Goal: Task Accomplishment & Management: Use online tool/utility

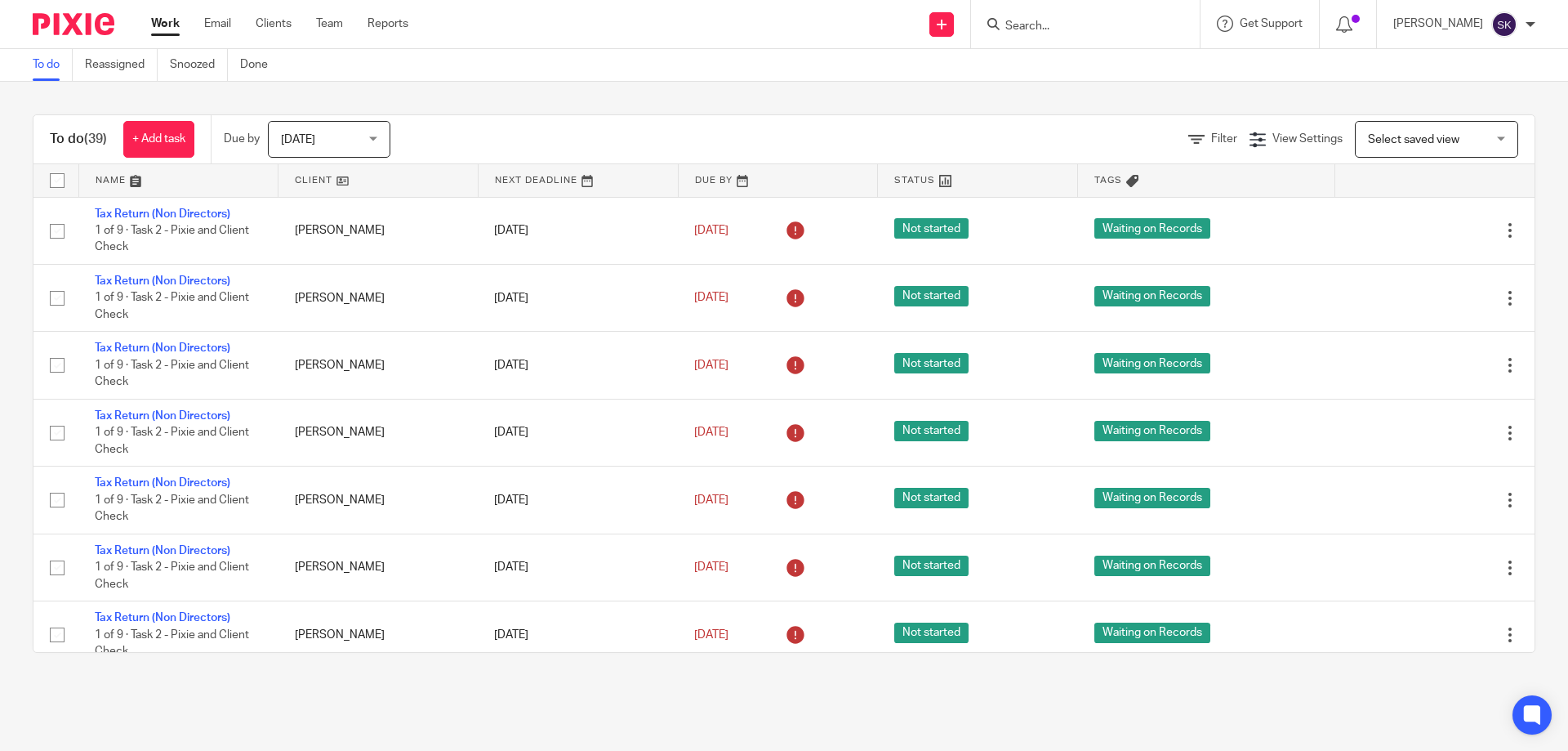
click at [1086, 27] on input "Search" at bounding box center [1077, 27] width 147 height 15
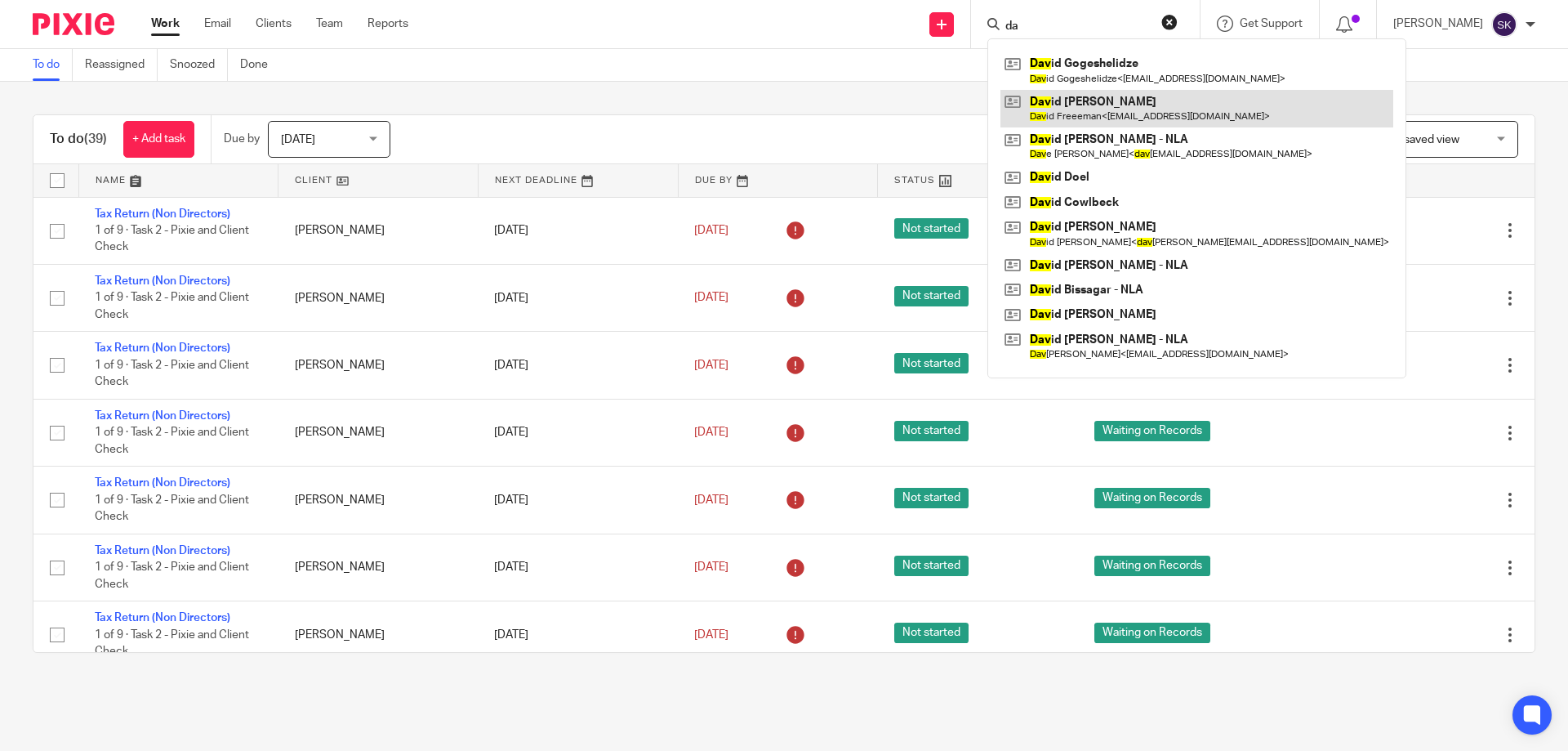
type input "d"
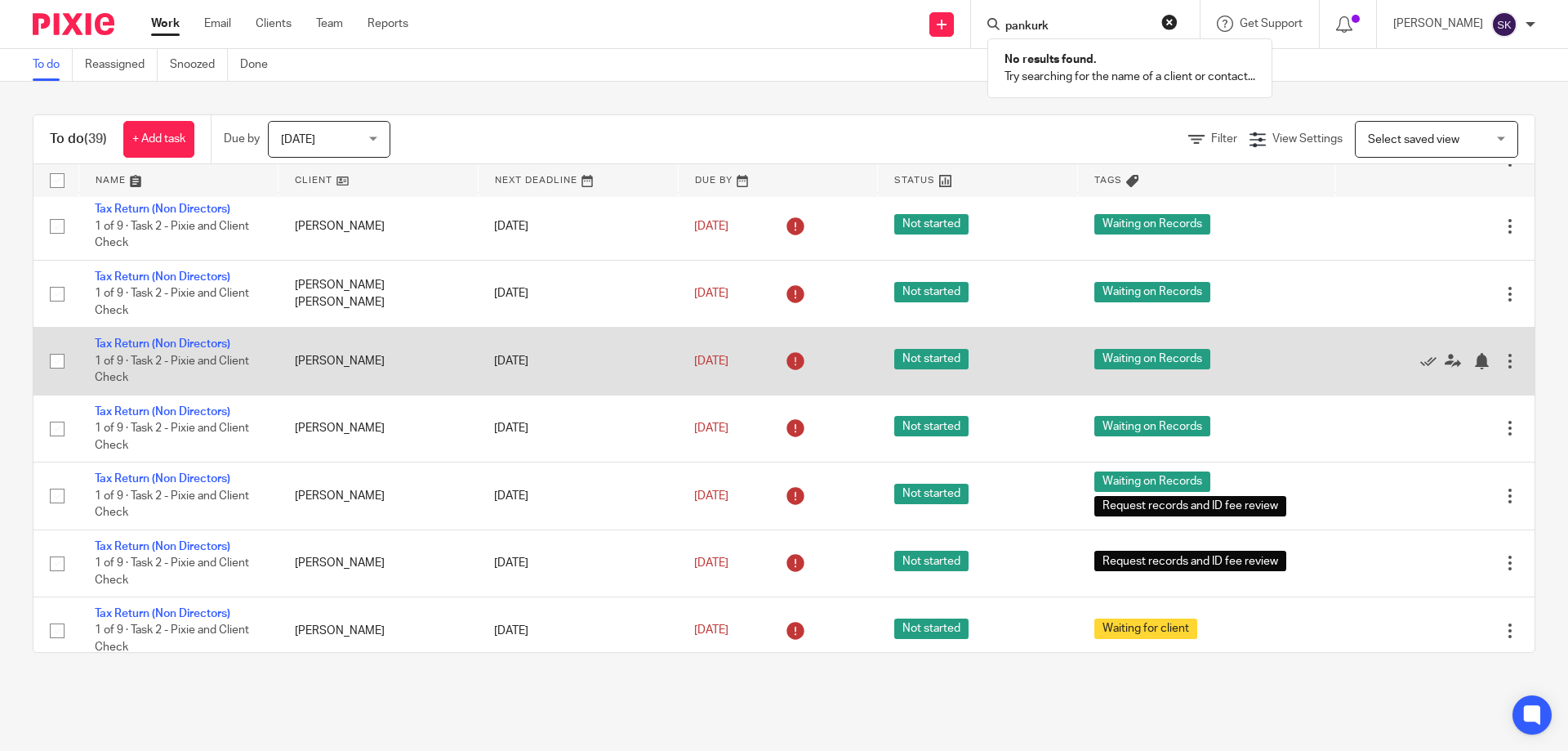
scroll to position [899, 0]
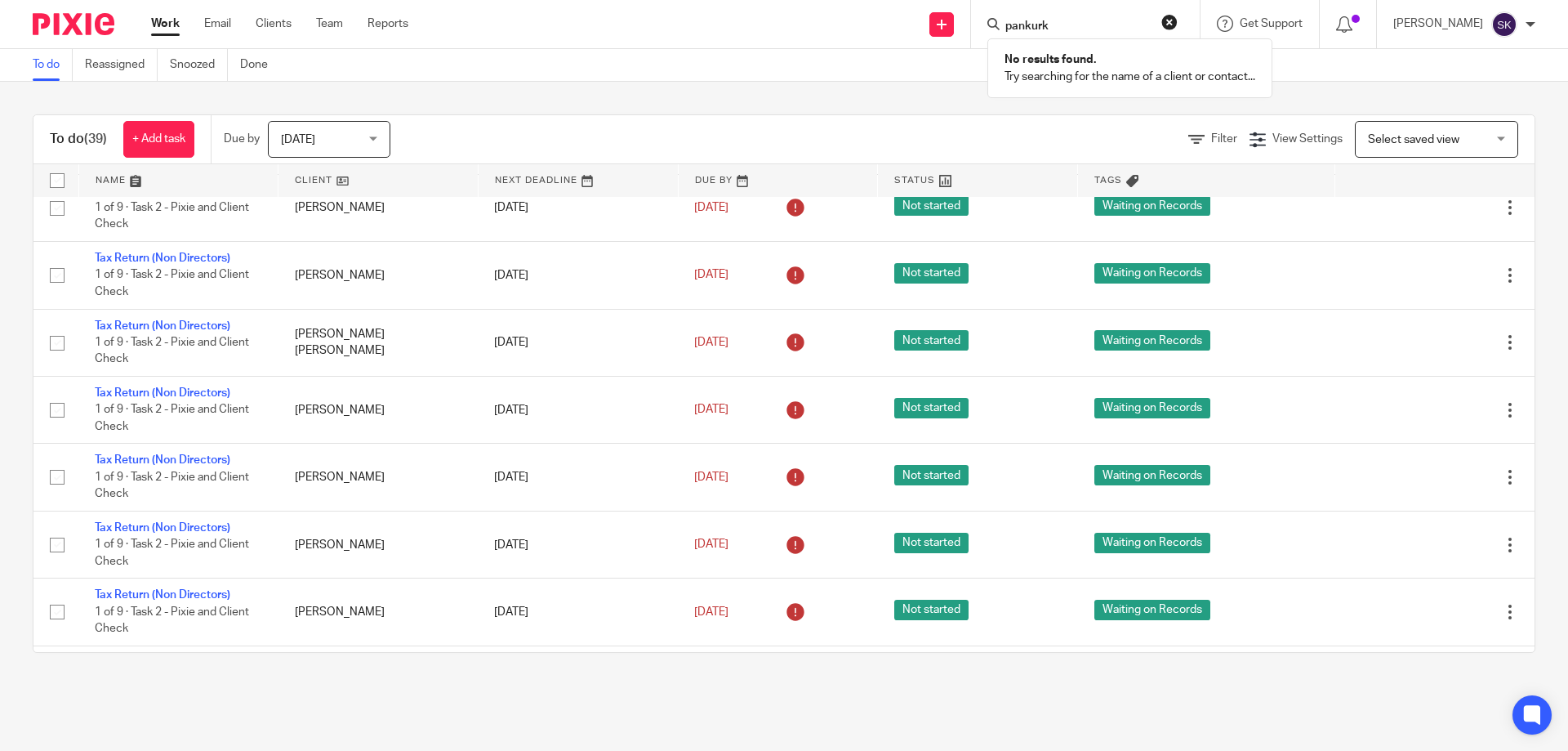
type input "pankurk"
click at [545, 74] on div "To do Reassigned Snoozed Done" at bounding box center [784, 66] width 1568 height 33
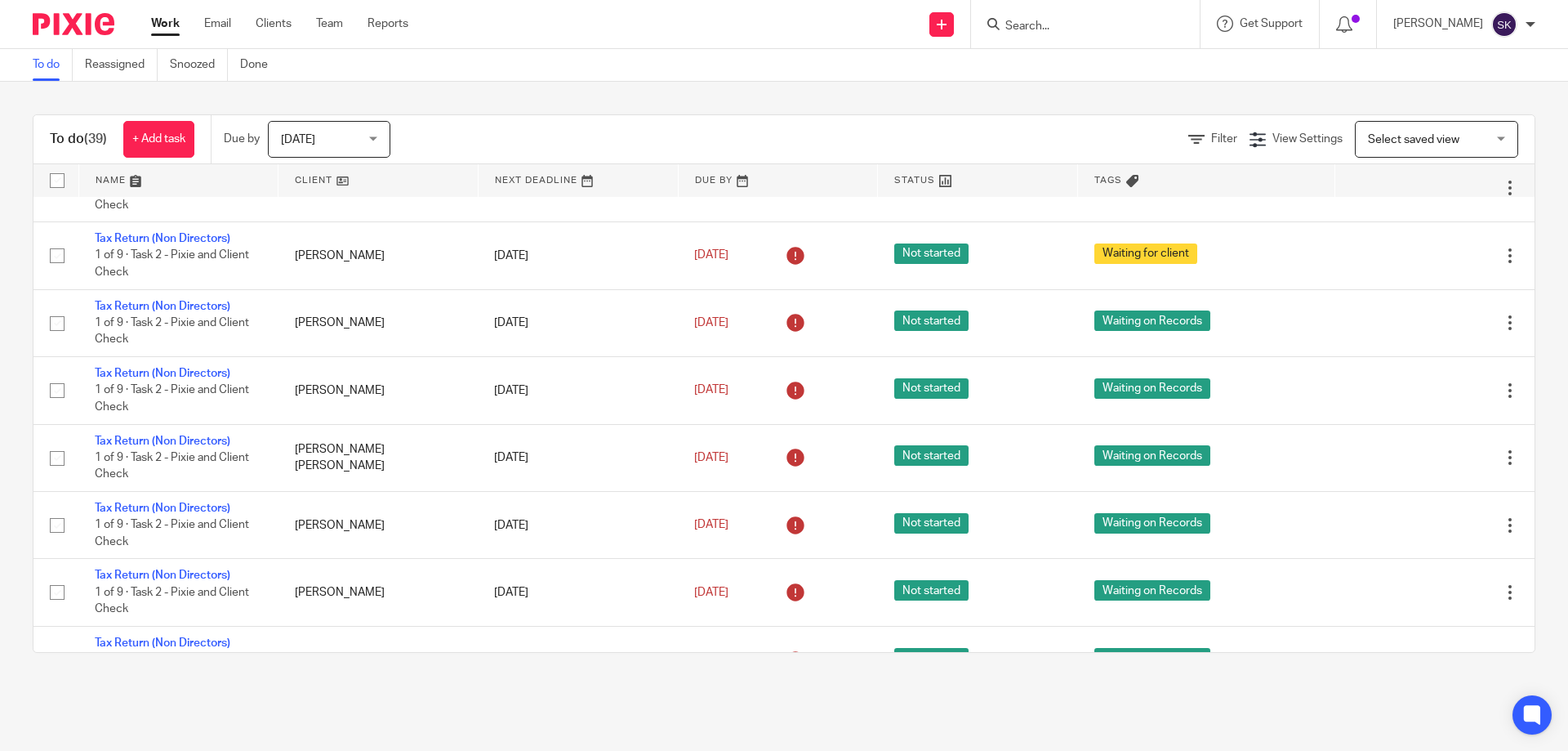
scroll to position [211, 0]
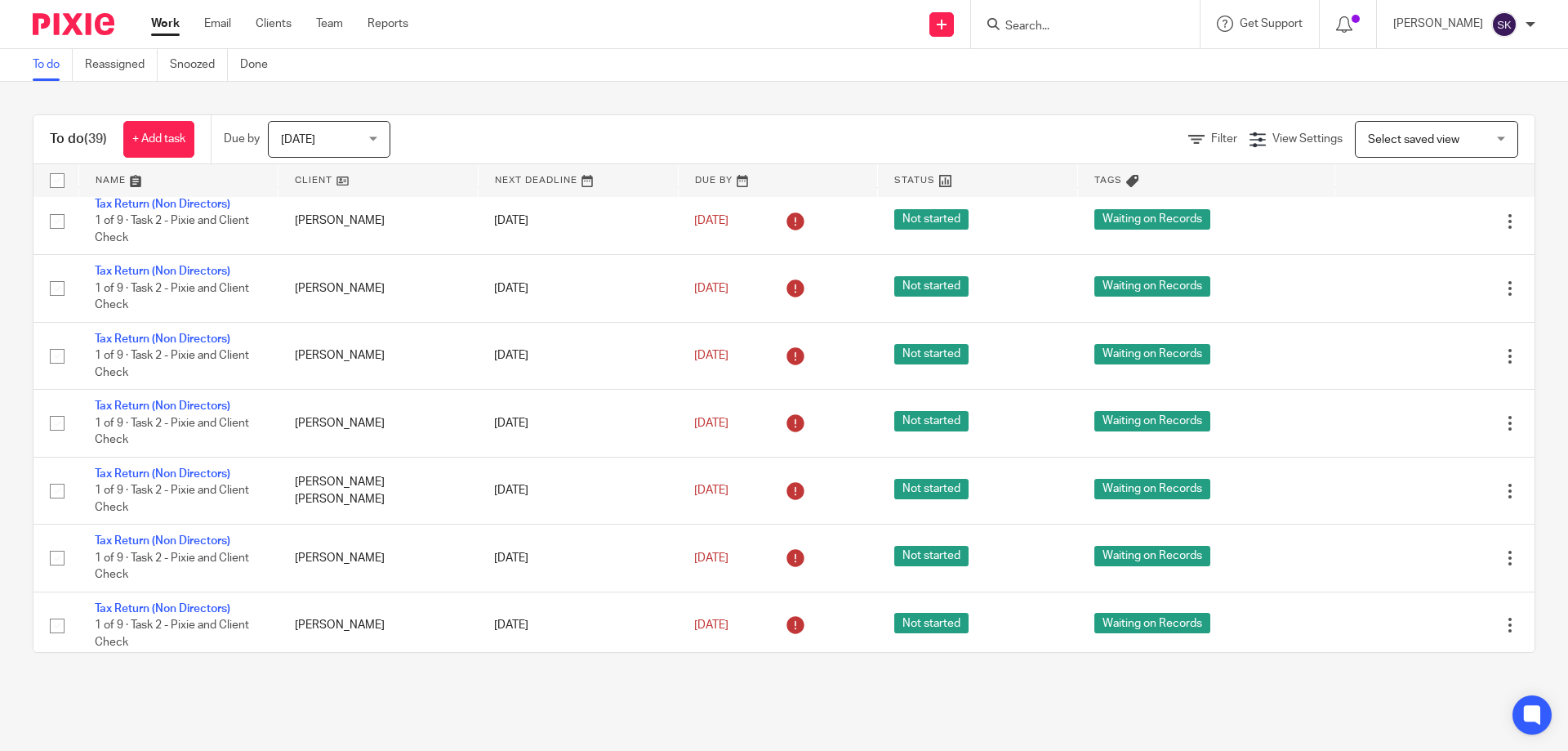
click at [1039, 37] on div at bounding box center [1085, 24] width 229 height 49
click at [1037, 25] on input "Search" at bounding box center [1077, 27] width 147 height 15
type input "panru"
click at [1105, 61] on link at bounding box center [1161, 71] width 321 height 38
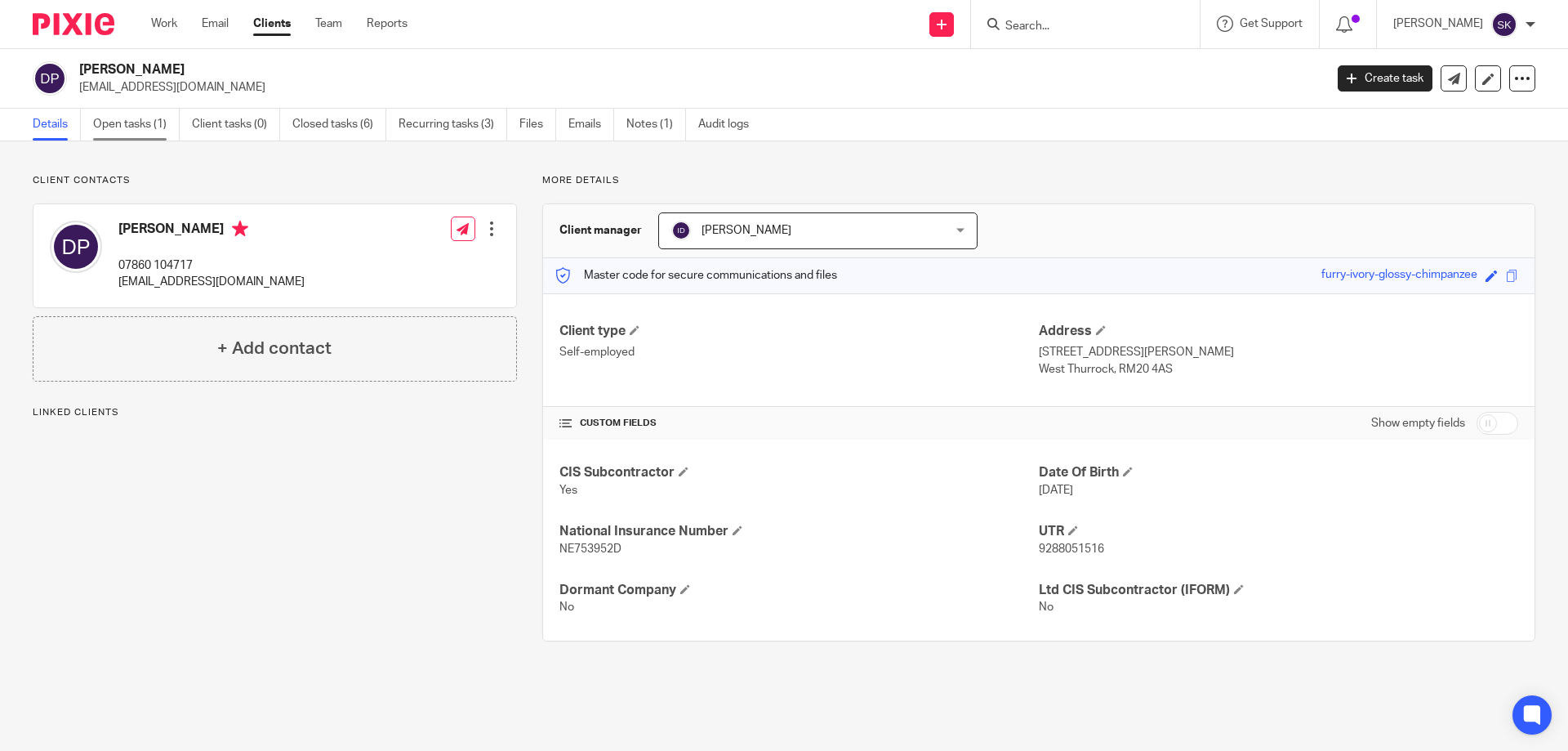
click at [140, 118] on link "Open tasks (1)" at bounding box center [136, 124] width 86 height 32
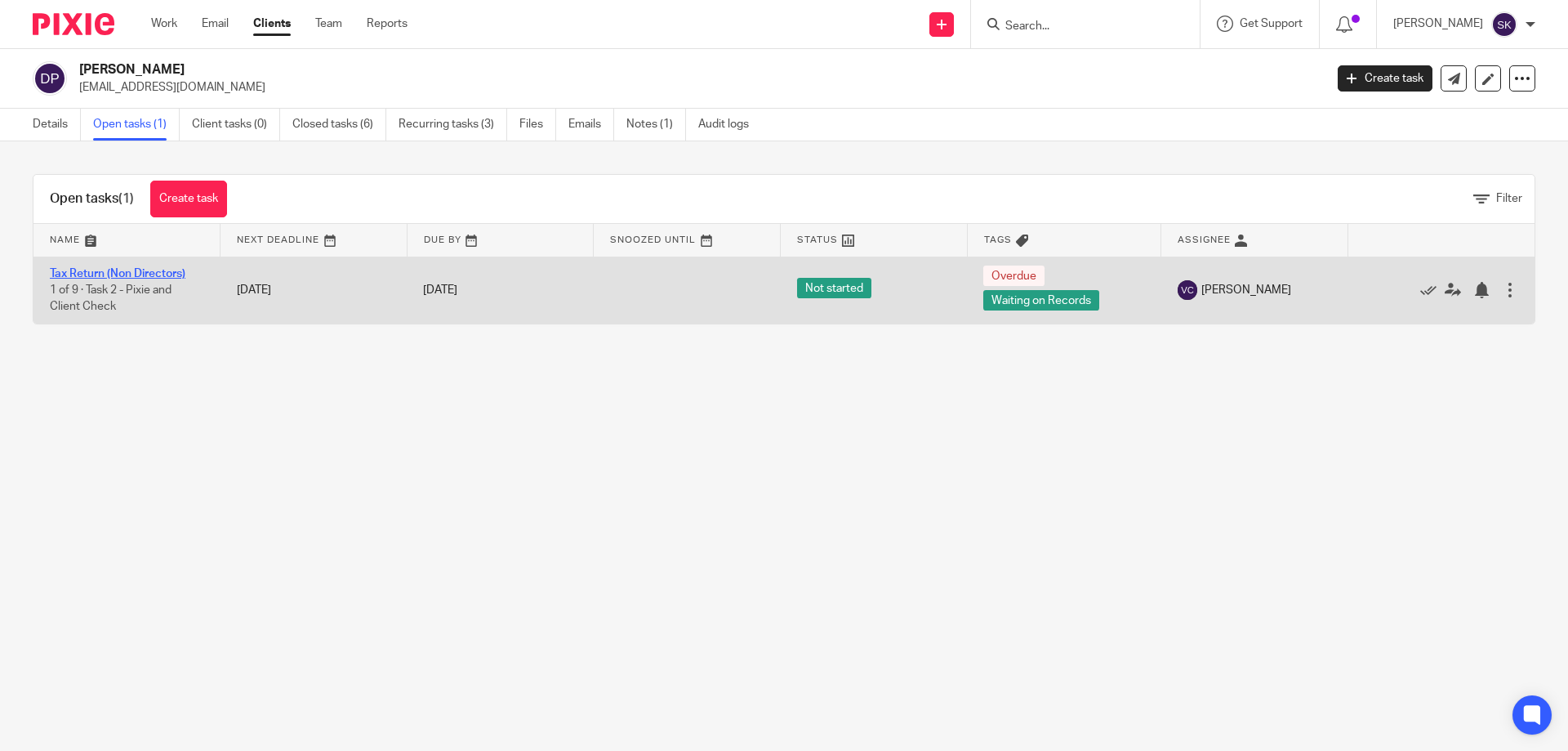
click at [139, 271] on link "Tax Return (Non Directors)" at bounding box center [118, 274] width 136 height 12
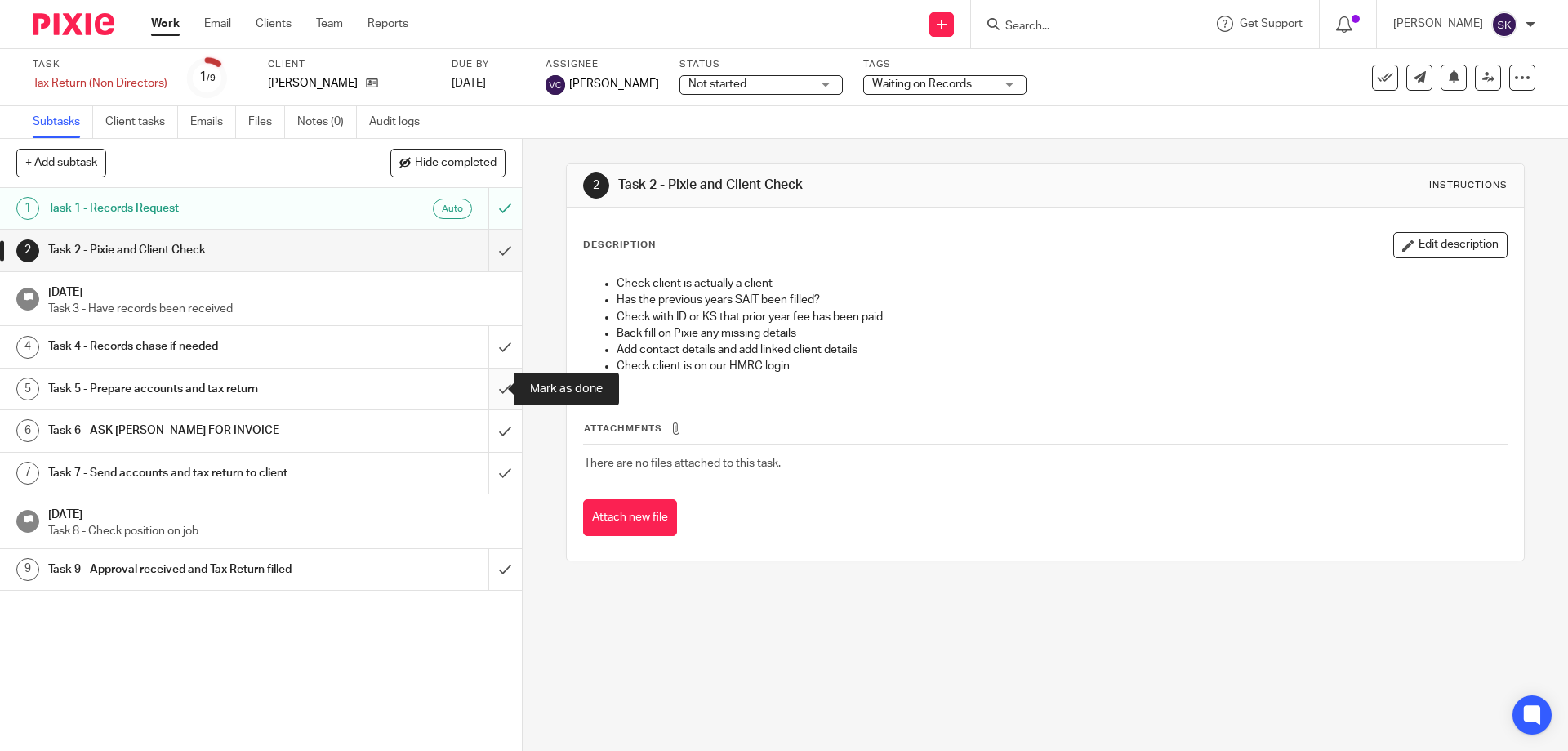
click at [493, 392] on input "submit" at bounding box center [261, 389] width 522 height 41
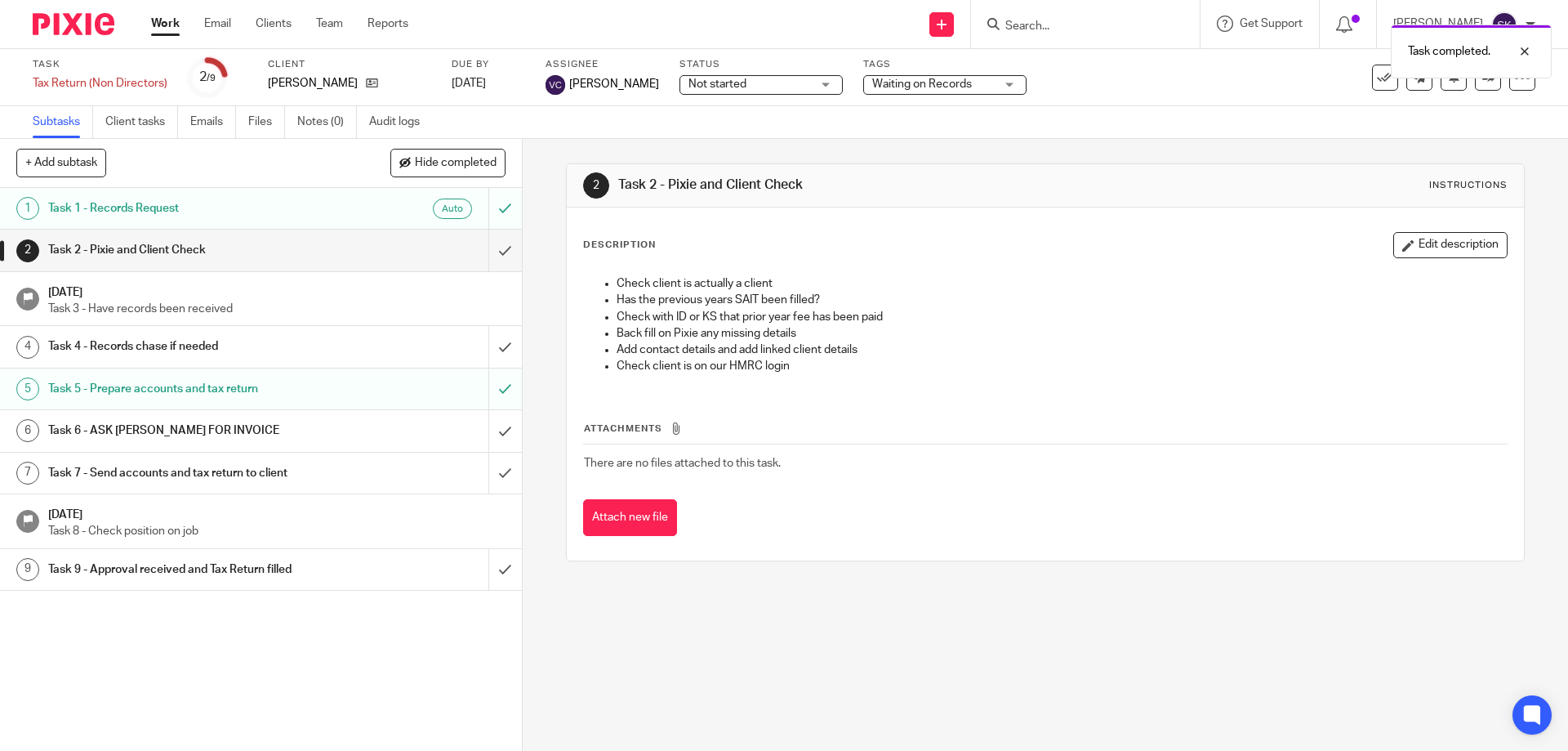
click at [936, 86] on span "Waiting on Records" at bounding box center [922, 84] width 99 height 12
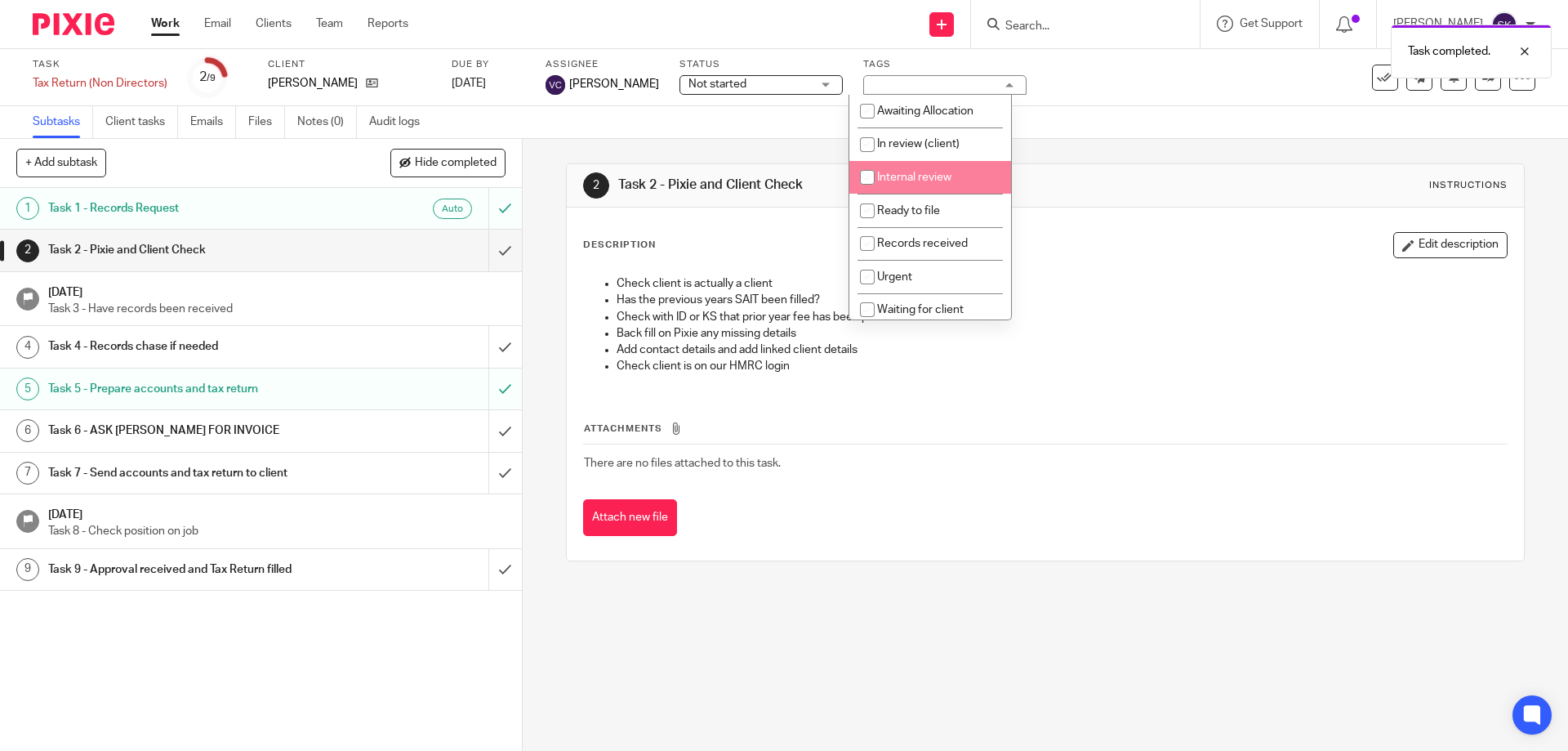
click at [921, 175] on span "Internal review" at bounding box center [914, 178] width 74 height 12
checkbox input "true"
drag, startPoint x: 1158, startPoint y: 164, endPoint x: 1186, endPoint y: 160, distance: 28.3
click at [1159, 164] on div "2 Task 2 - Pixie and Client Check Instructions Description Edit description Che…" at bounding box center [1044, 363] width 958 height 398
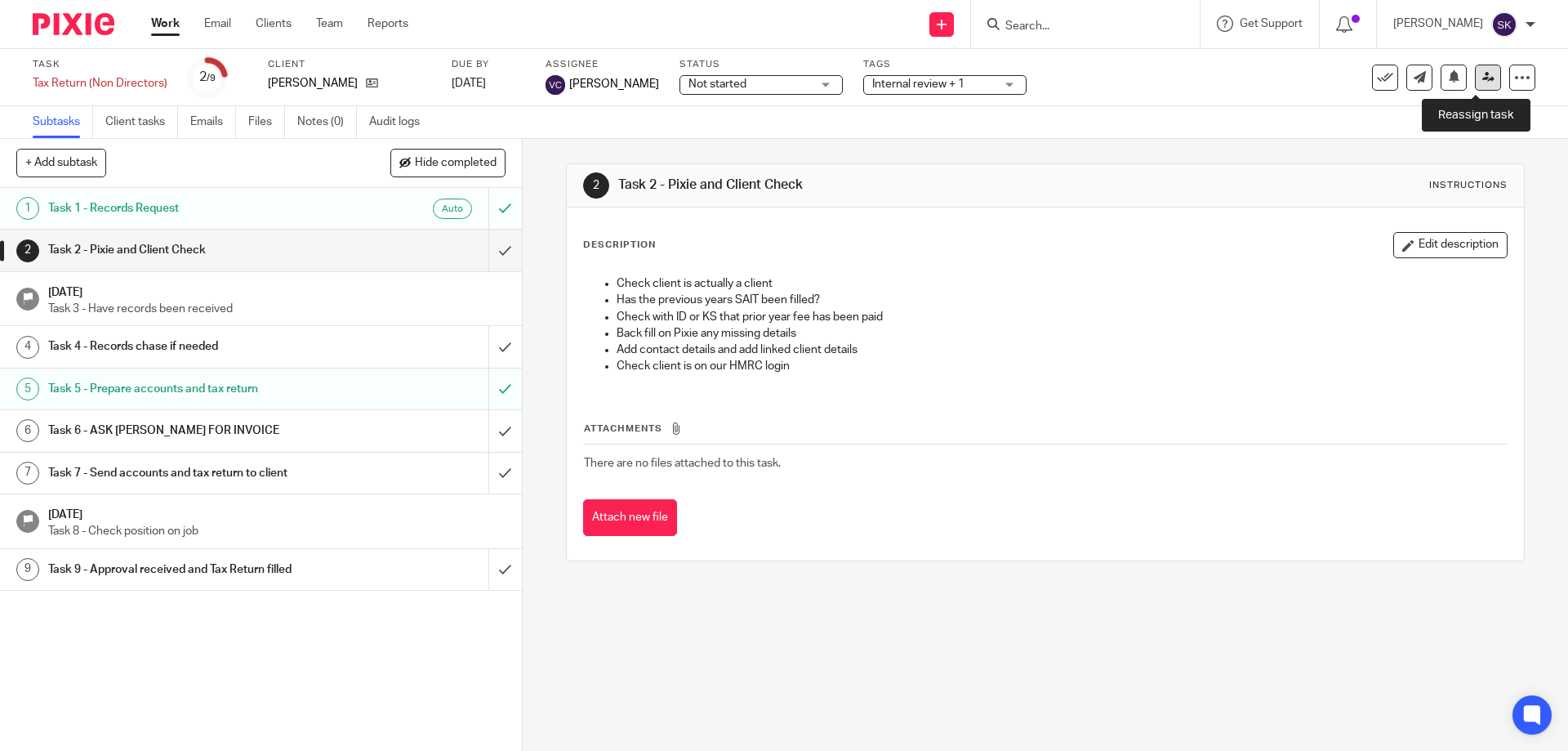
click at [1482, 78] on icon at bounding box center [1488, 76] width 12 height 12
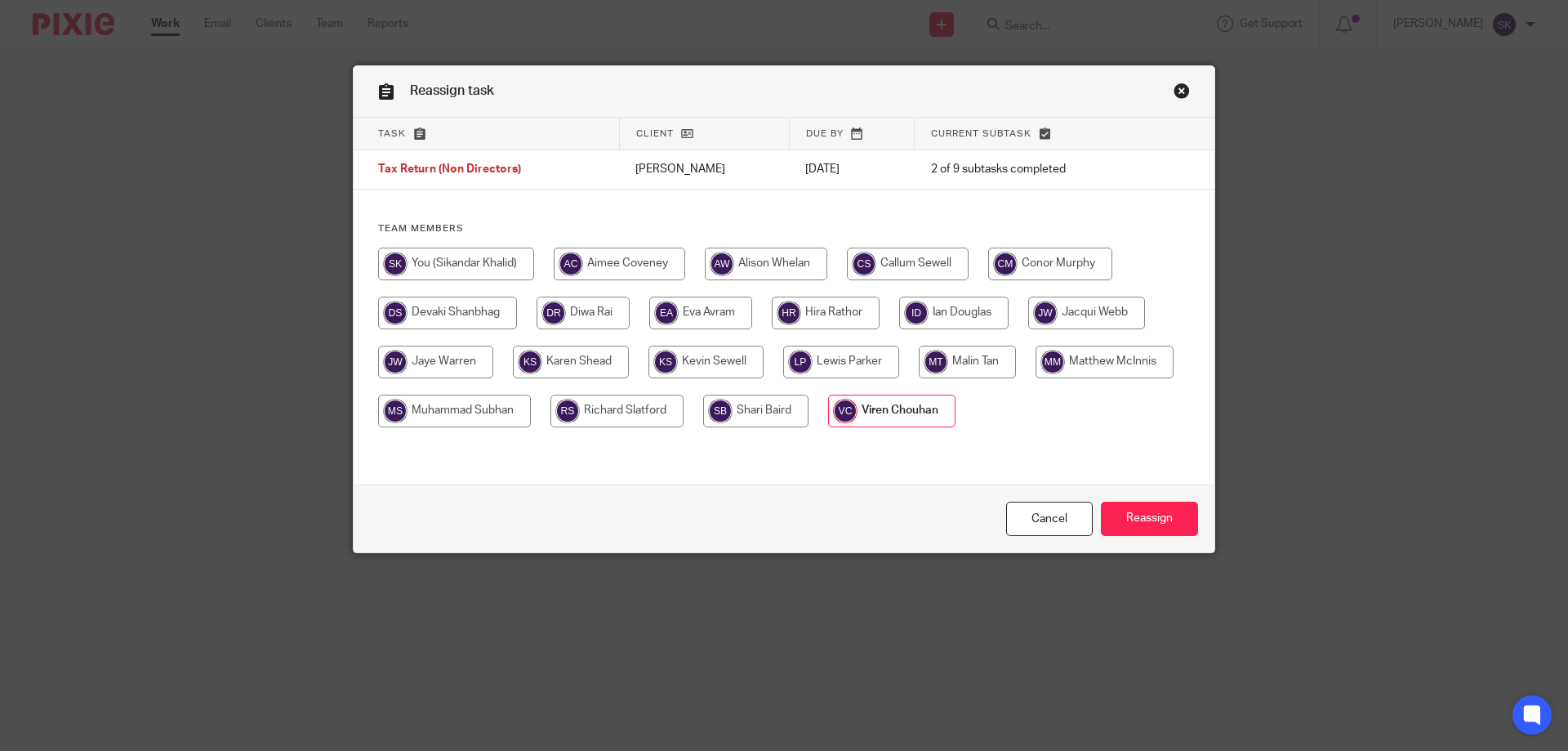
click at [963, 312] on input "radio" at bounding box center [954, 313] width 109 height 33
radio input "true"
click at [1145, 519] on input "Reassign" at bounding box center [1149, 519] width 97 height 35
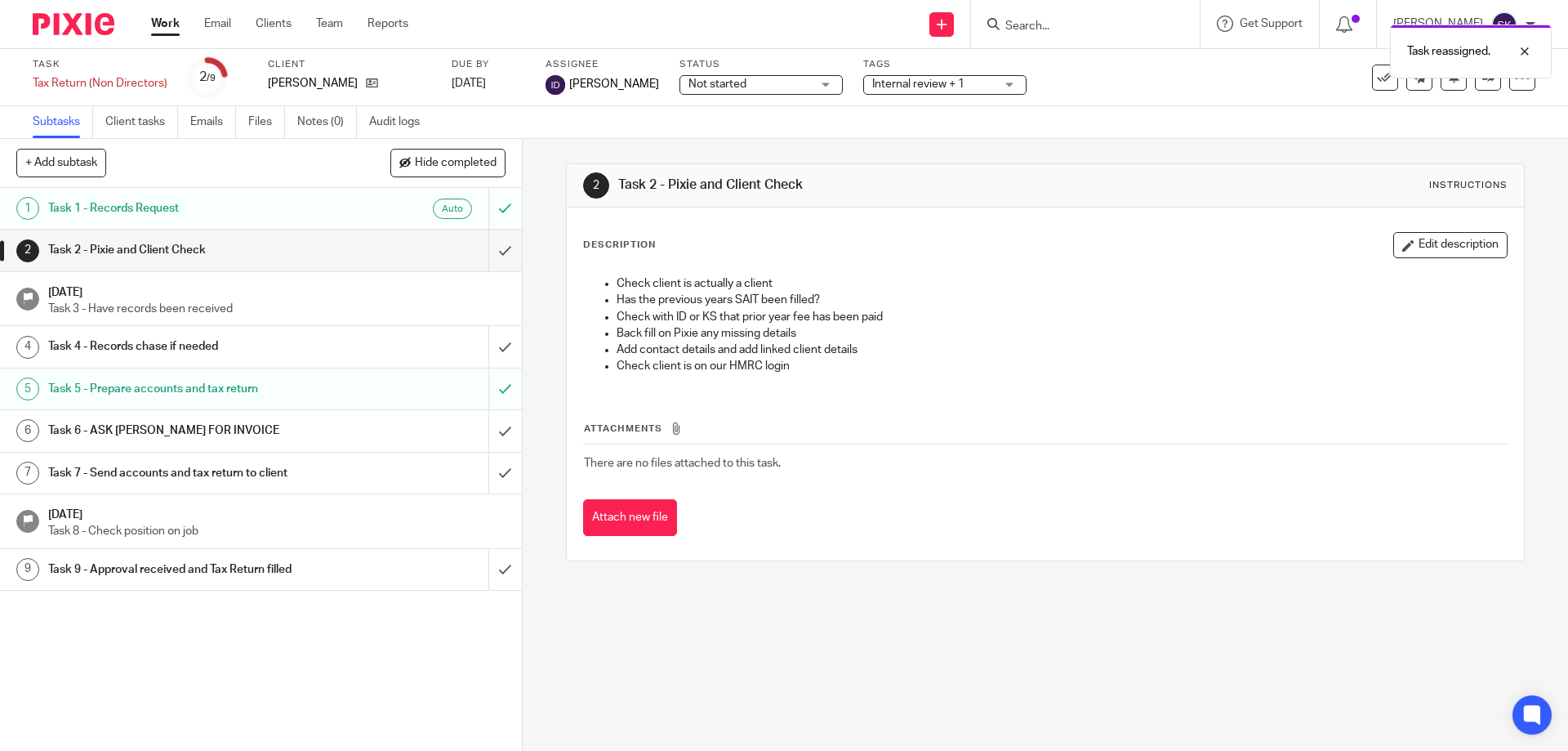
click at [163, 27] on link "Work" at bounding box center [165, 24] width 29 height 16
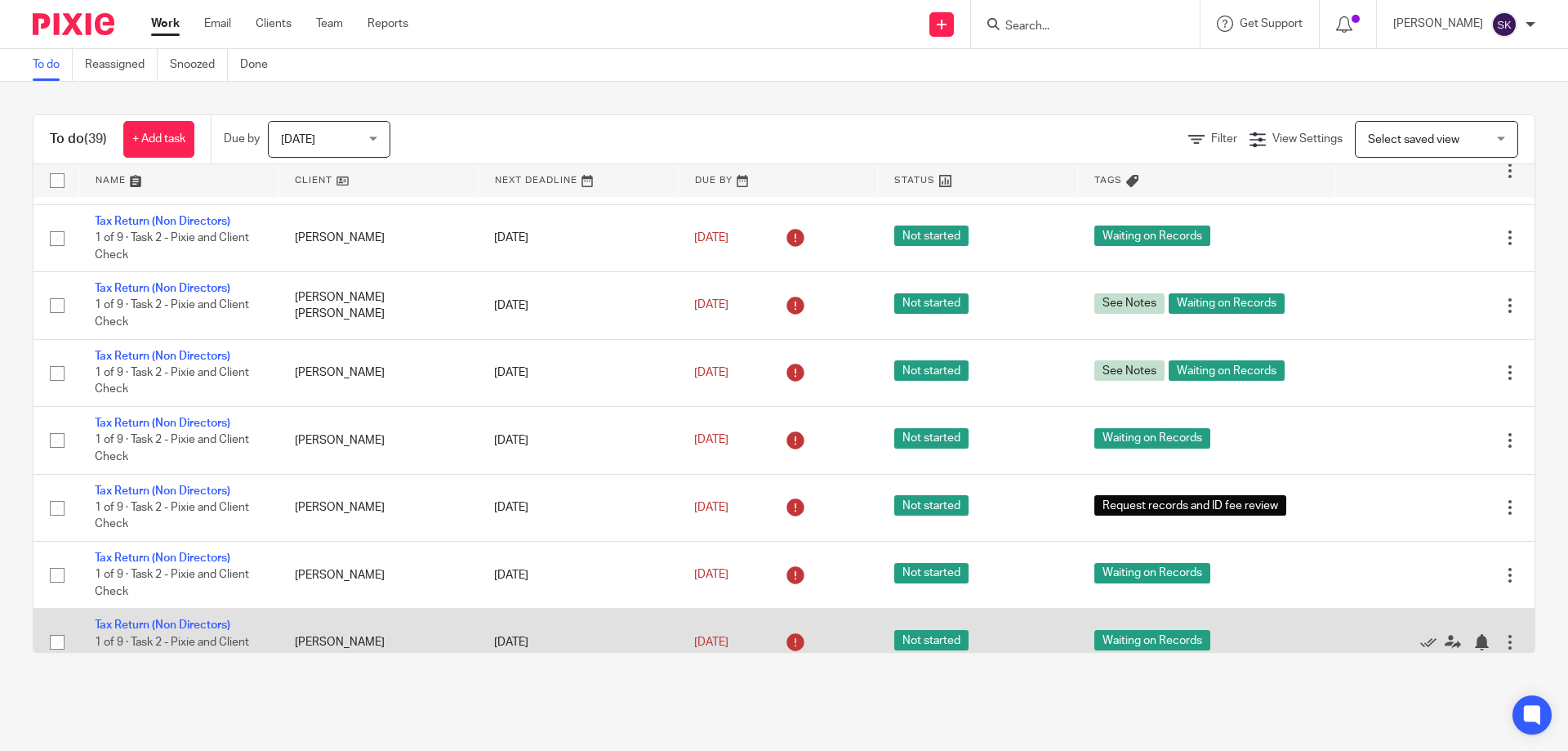
scroll to position [2172, 0]
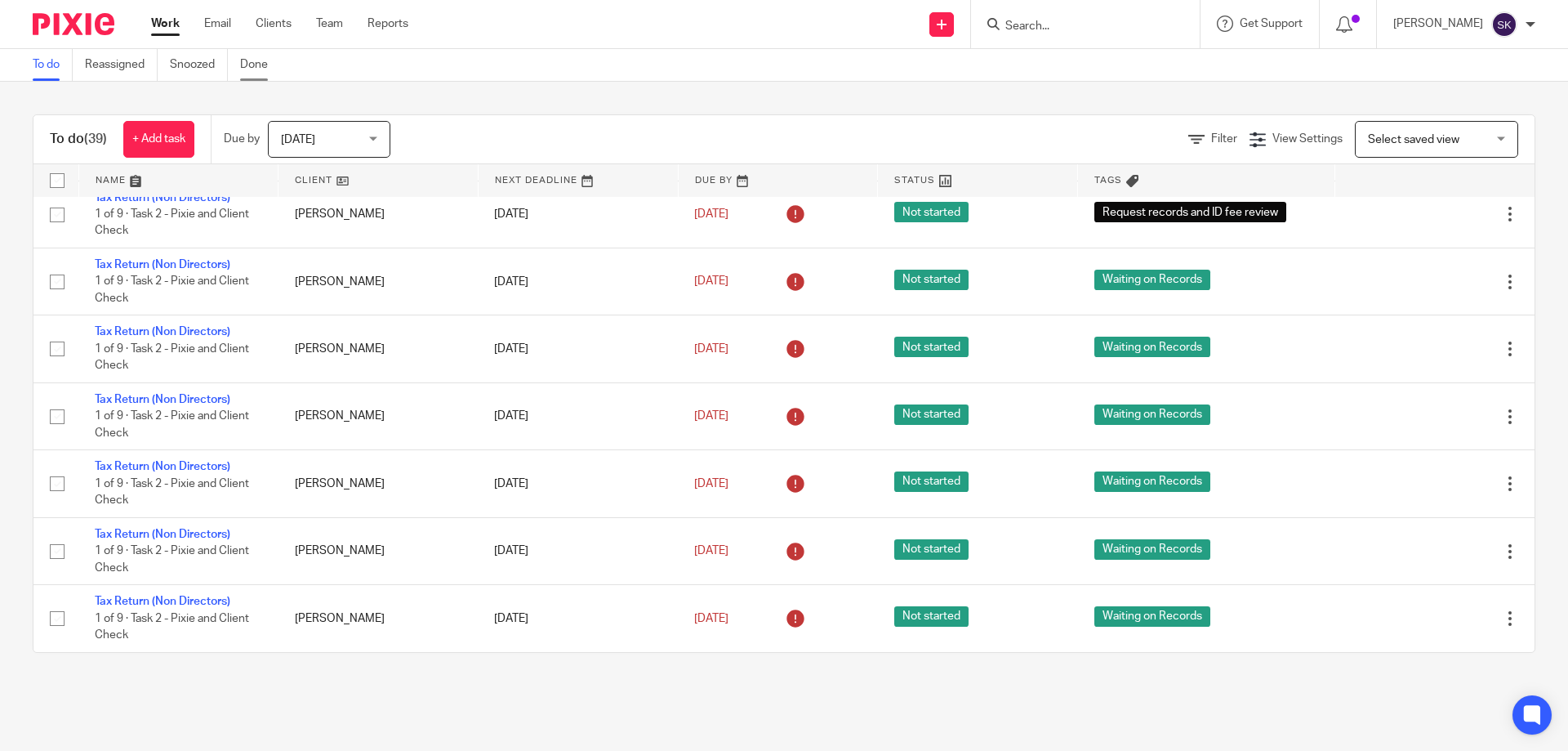
click at [271, 67] on link "Done" at bounding box center [260, 65] width 40 height 32
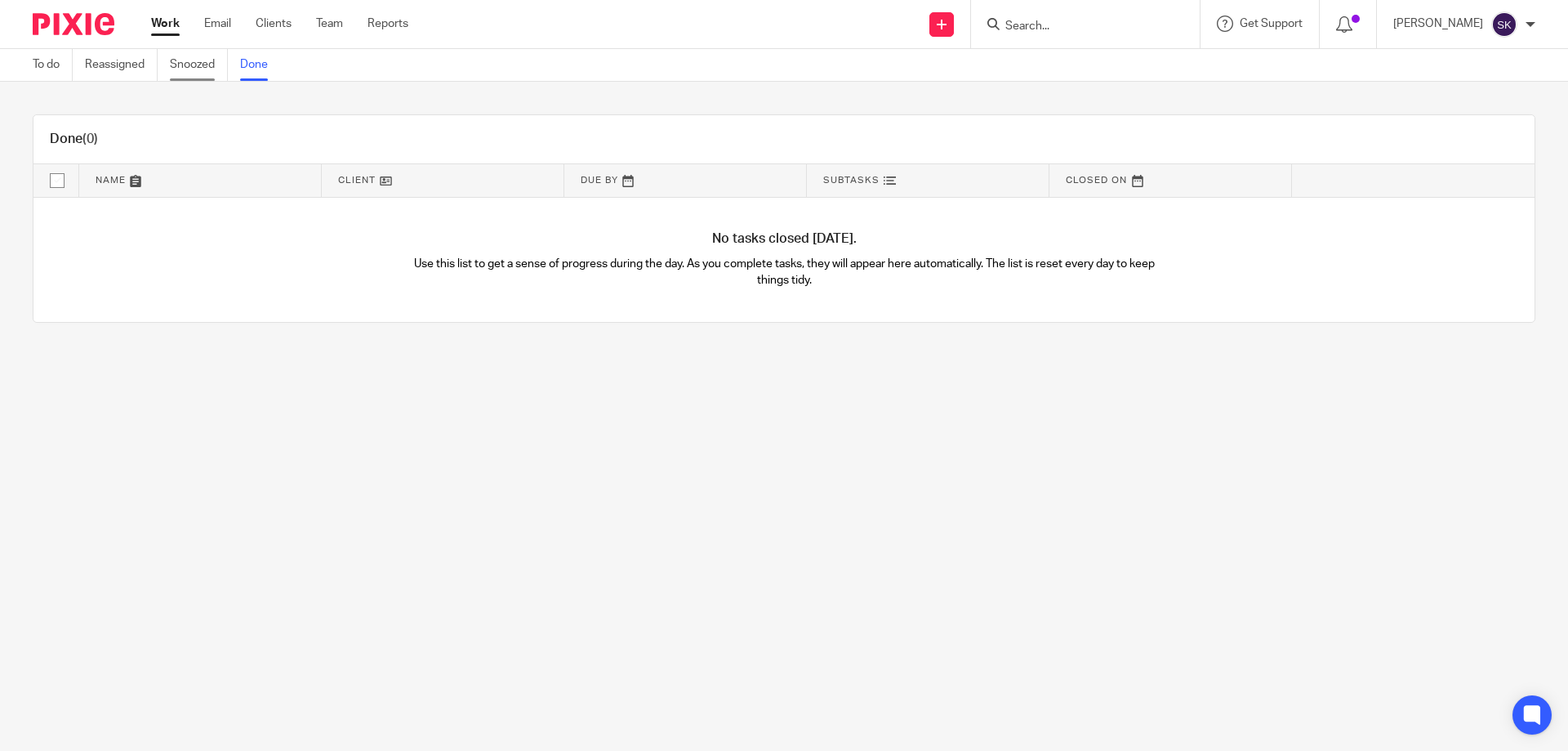
click at [210, 64] on link "Snoozed" at bounding box center [199, 65] width 58 height 32
click at [111, 68] on link "Reassigned" at bounding box center [121, 65] width 72 height 32
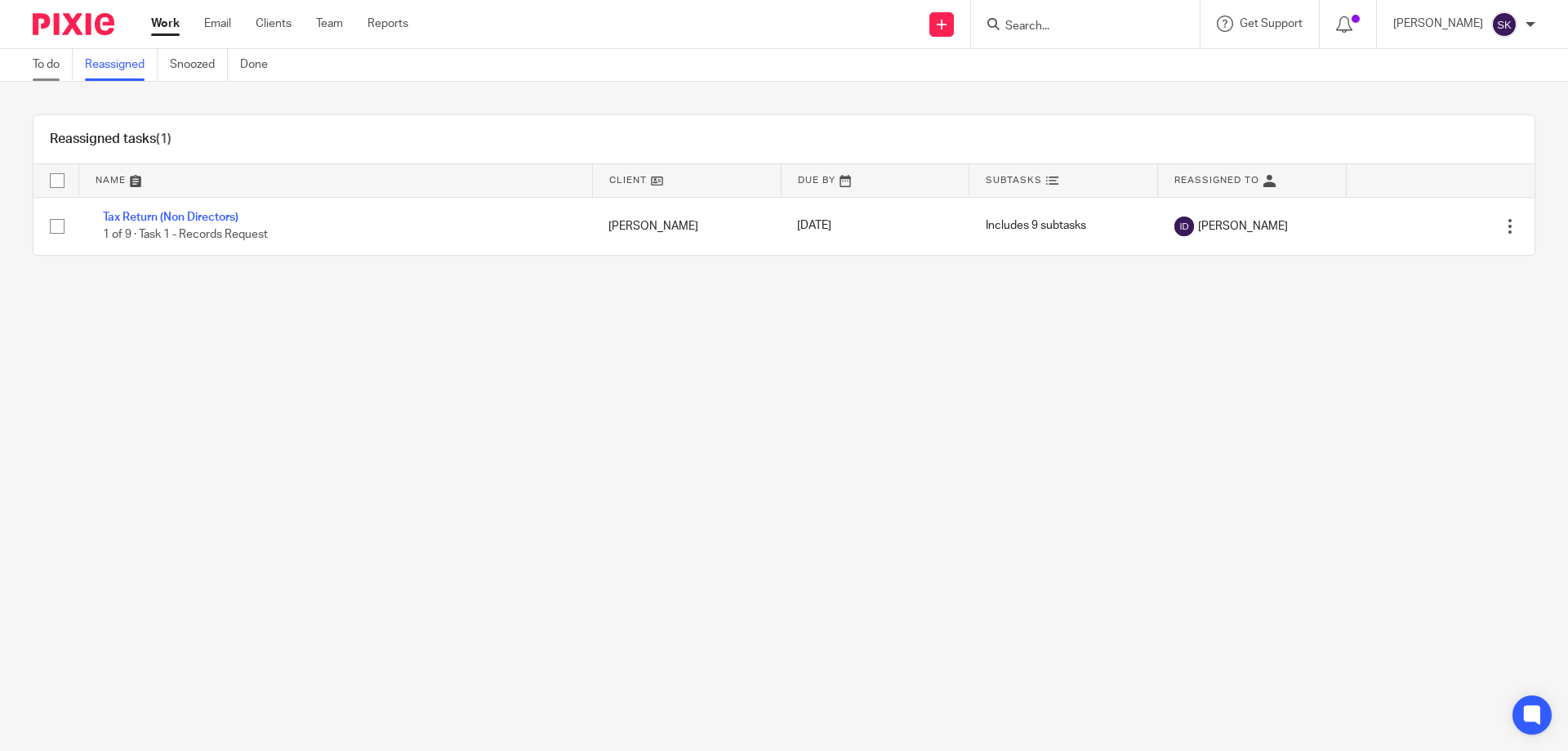
click at [44, 66] on link "To do" at bounding box center [53, 65] width 40 height 32
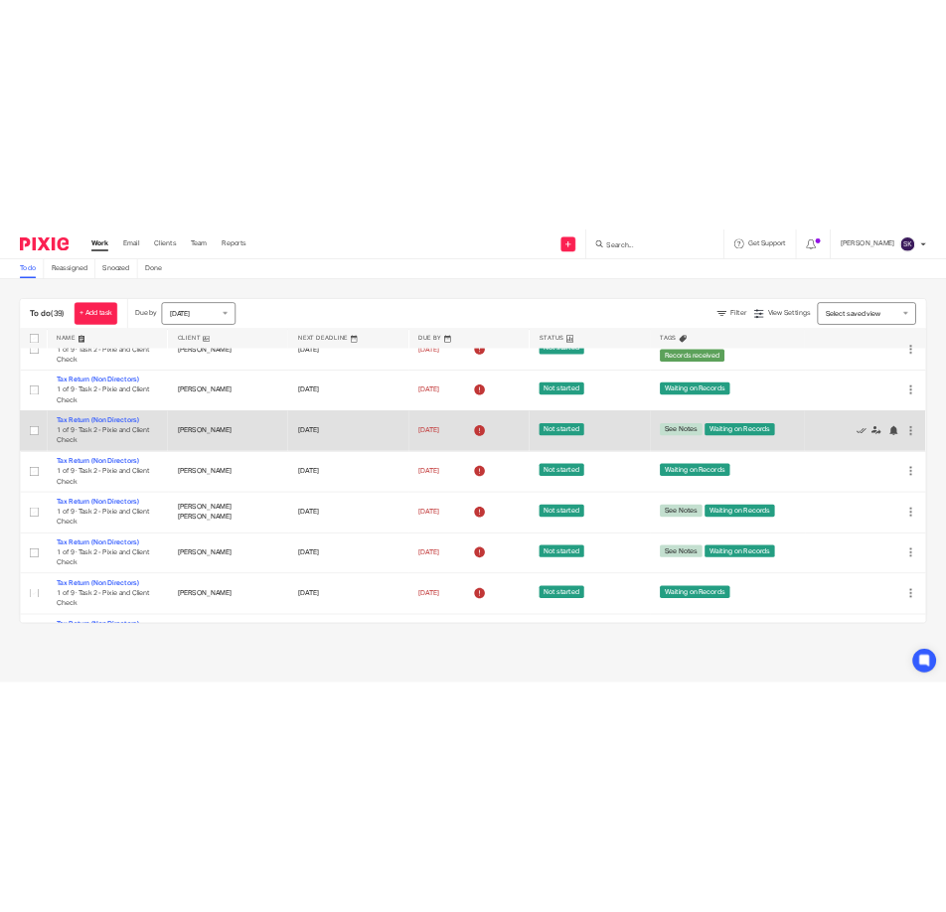
scroll to position [2641, 0]
